Goal: Transaction & Acquisition: Purchase product/service

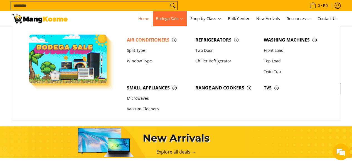
scroll to position [0, 185]
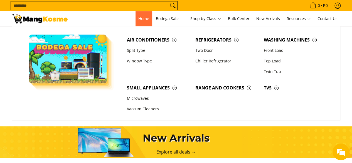
click at [141, 19] on span "Home" at bounding box center [143, 18] width 11 height 5
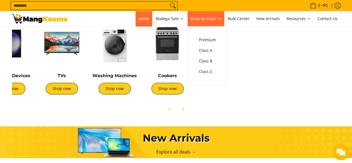
scroll to position [0, 201]
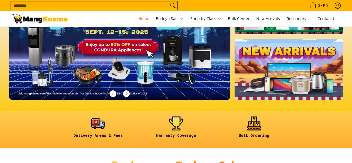
scroll to position [83, 0]
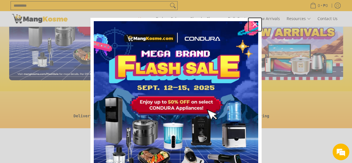
click at [254, 23] on icon "close icon" at bounding box center [254, 24] width 4 height 4
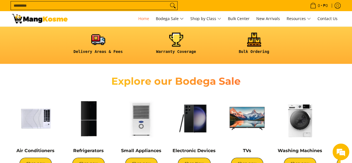
scroll to position [139, 0]
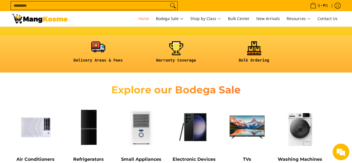
click at [94, 46] on link at bounding box center [98, 54] width 72 height 26
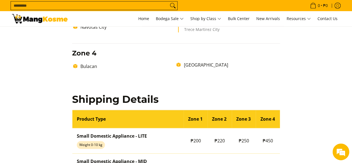
scroll to position [389, 0]
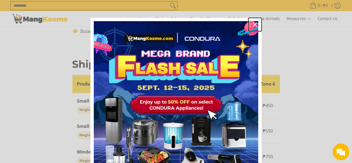
click at [255, 24] on div "Close" at bounding box center [254, 24] width 9 height 9
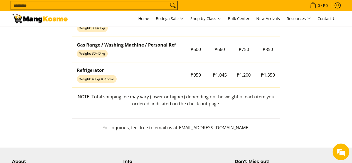
scroll to position [407, 0]
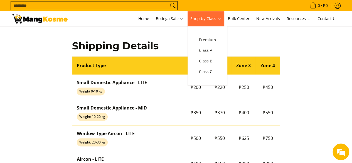
click at [214, 21] on span "Shop by Class" at bounding box center [205, 18] width 31 height 7
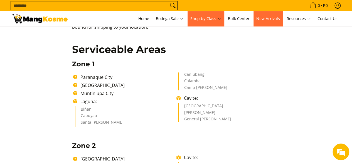
scroll to position [83, 0]
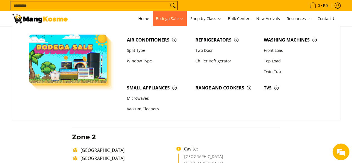
click at [166, 15] on span "Bodega Sale" at bounding box center [170, 18] width 28 height 7
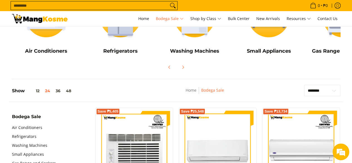
click at [184, 66] on icon "Next" at bounding box center [182, 67] width 4 height 4
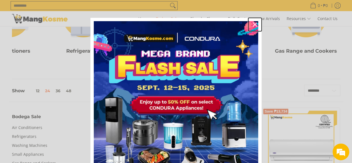
click at [254, 25] on icon "close icon" at bounding box center [254, 24] width 4 height 4
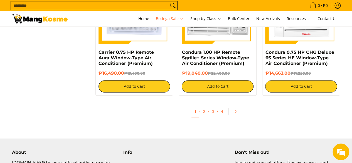
scroll to position [1223, 0]
